Goal: Task Accomplishment & Management: Use online tool/utility

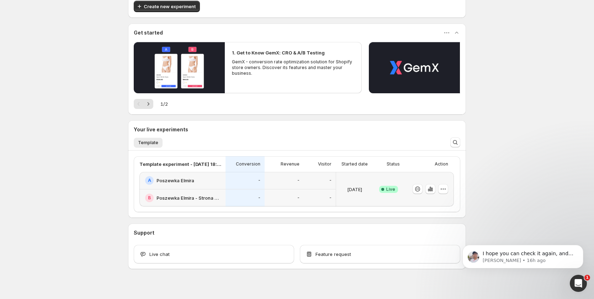
scroll to position [96, 0]
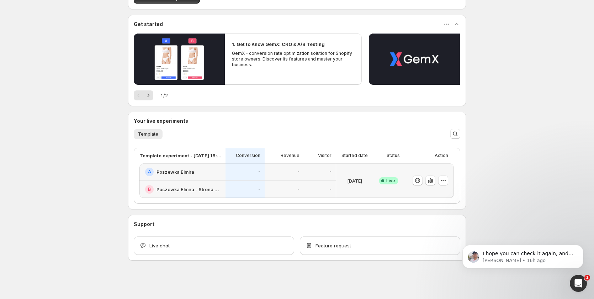
click at [349, 192] on div "[DATE]" at bounding box center [354, 181] width 31 height 26
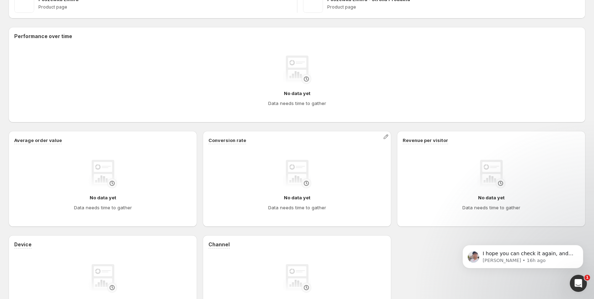
scroll to position [209, 0]
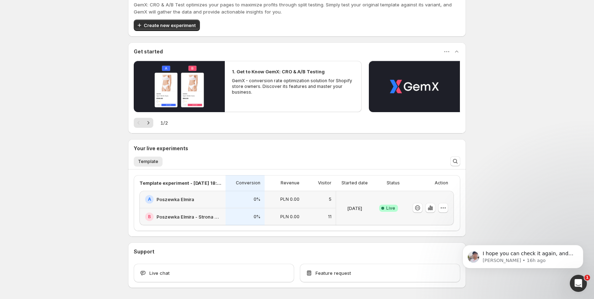
scroll to position [71, 0]
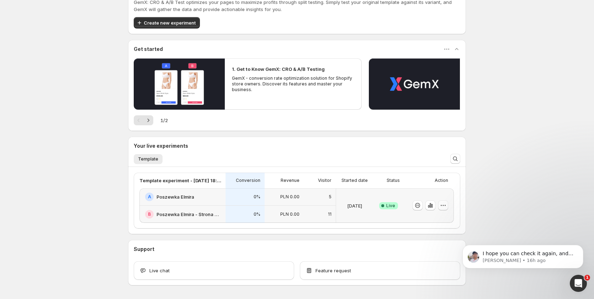
click at [445, 204] on icon "button" at bounding box center [443, 205] width 7 height 7
click at [428, 219] on span "Edit" at bounding box center [451, 220] width 74 height 7
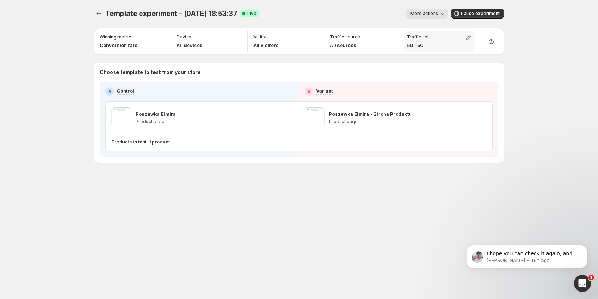
click at [420, 47] on p "50 - 50" at bounding box center [419, 45] width 24 height 7
click at [467, 41] on icon "button" at bounding box center [468, 37] width 7 height 7
drag, startPoint x: 471, startPoint y: 52, endPoint x: 449, endPoint y: 56, distance: 23.0
type input "**"
click at [449, 56] on input "range" at bounding box center [468, 53] width 102 height 10
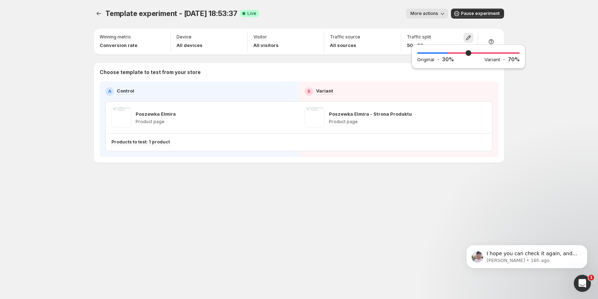
click at [559, 96] on div "Template experiment - [DATE] 18:53:37. This page is ready Template experiment -…" at bounding box center [299, 149] width 598 height 299
click at [102, 13] on button "Experiments" at bounding box center [99, 14] width 10 height 10
click at [97, 13] on icon "Experiments" at bounding box center [98, 13] width 7 height 7
